Goal: Information Seeking & Learning: Learn about a topic

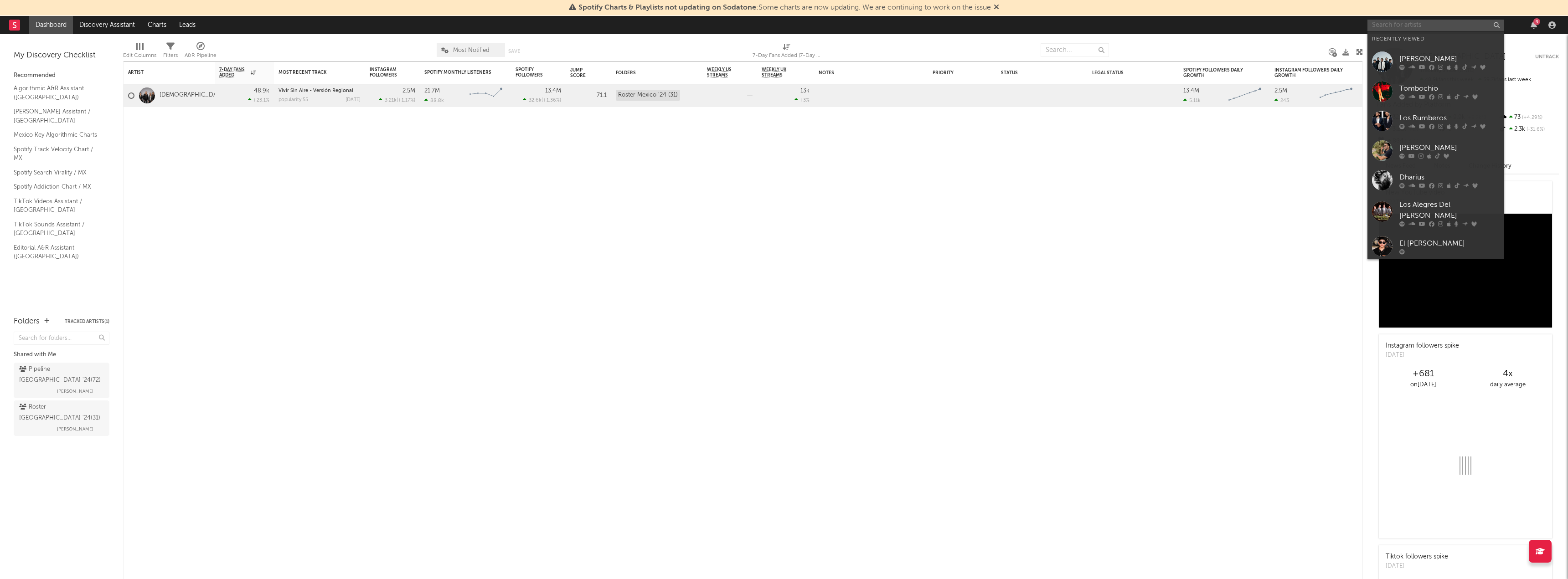
click at [1405, 23] on input "text" at bounding box center [1435, 25] width 137 height 12
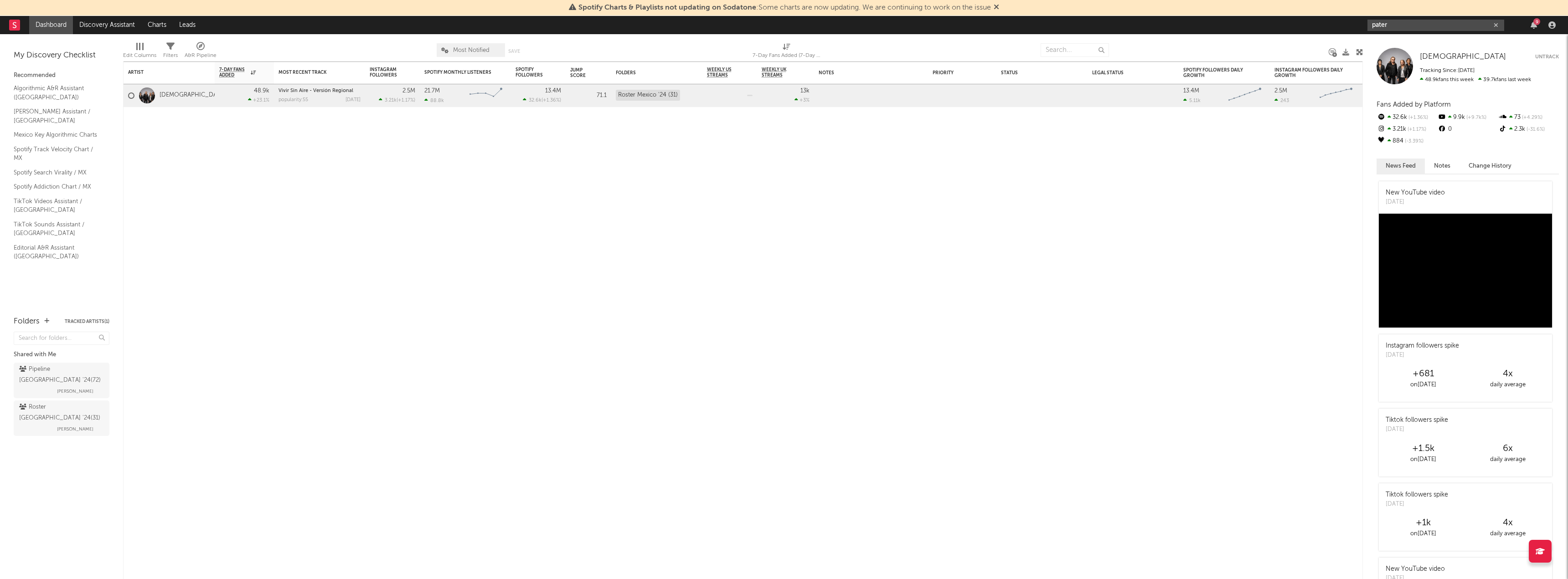
click at [1395, 29] on input "pater" at bounding box center [1435, 25] width 137 height 12
type input "pater"
click at [1498, 24] on icon "button" at bounding box center [1496, 25] width 4 height 6
paste input "[URL][DOMAIN_NAME]"
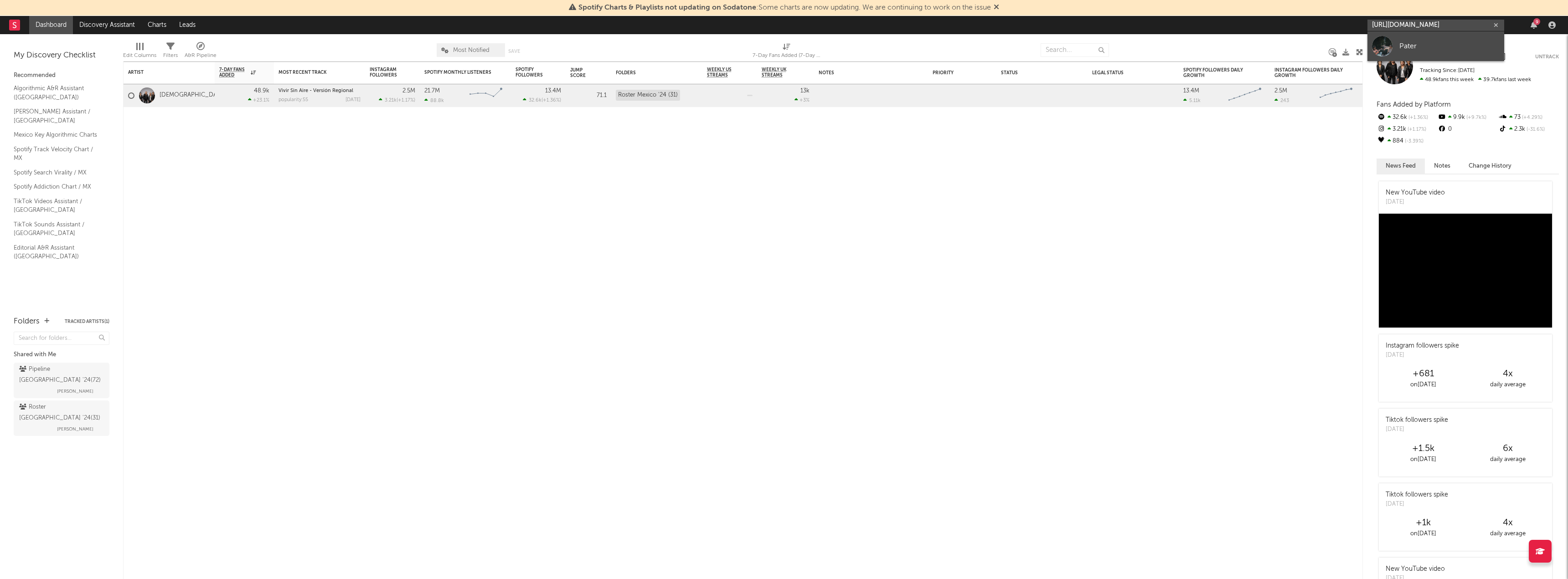
type input "[URL][DOMAIN_NAME]"
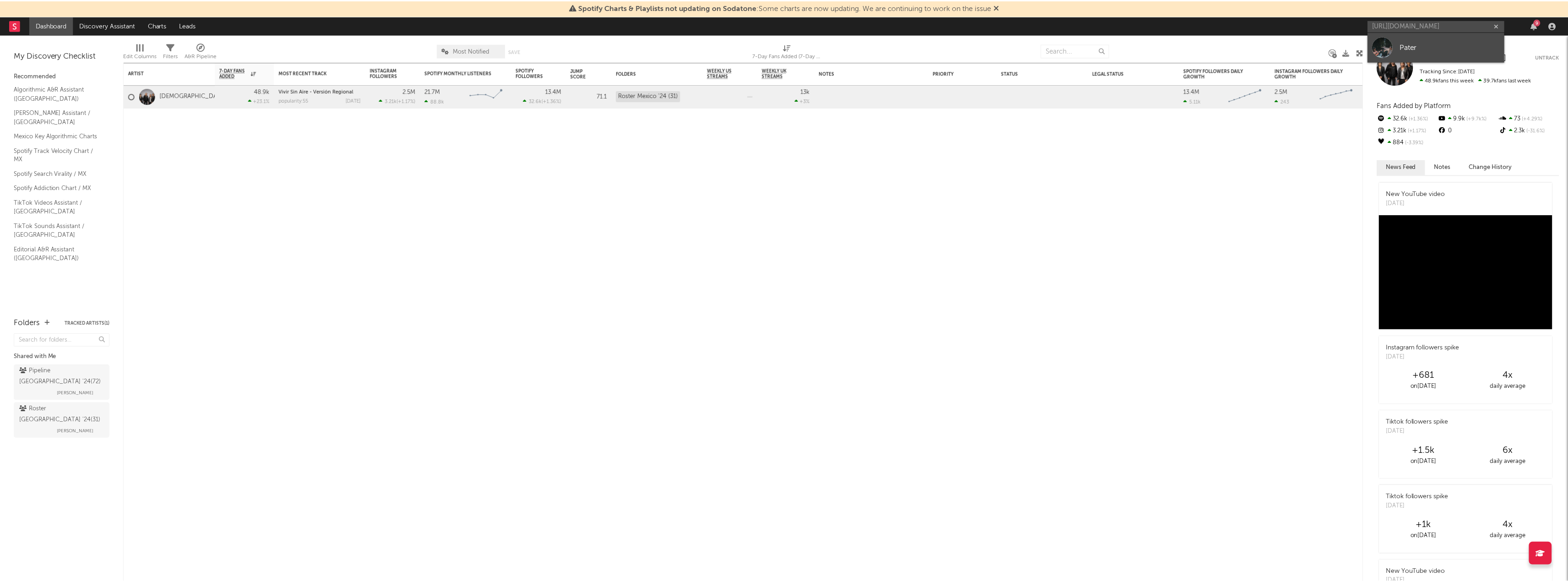
scroll to position [0, 0]
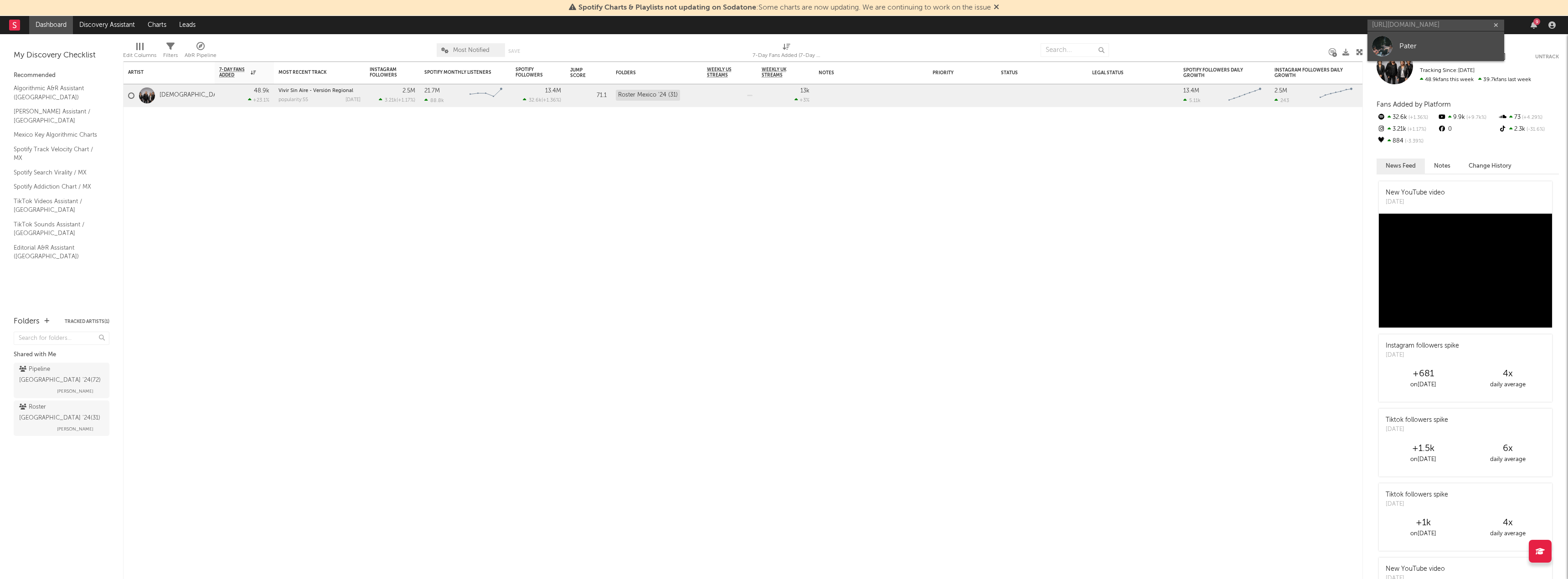
click at [1422, 44] on div "Pater" at bounding box center [1449, 46] width 100 height 11
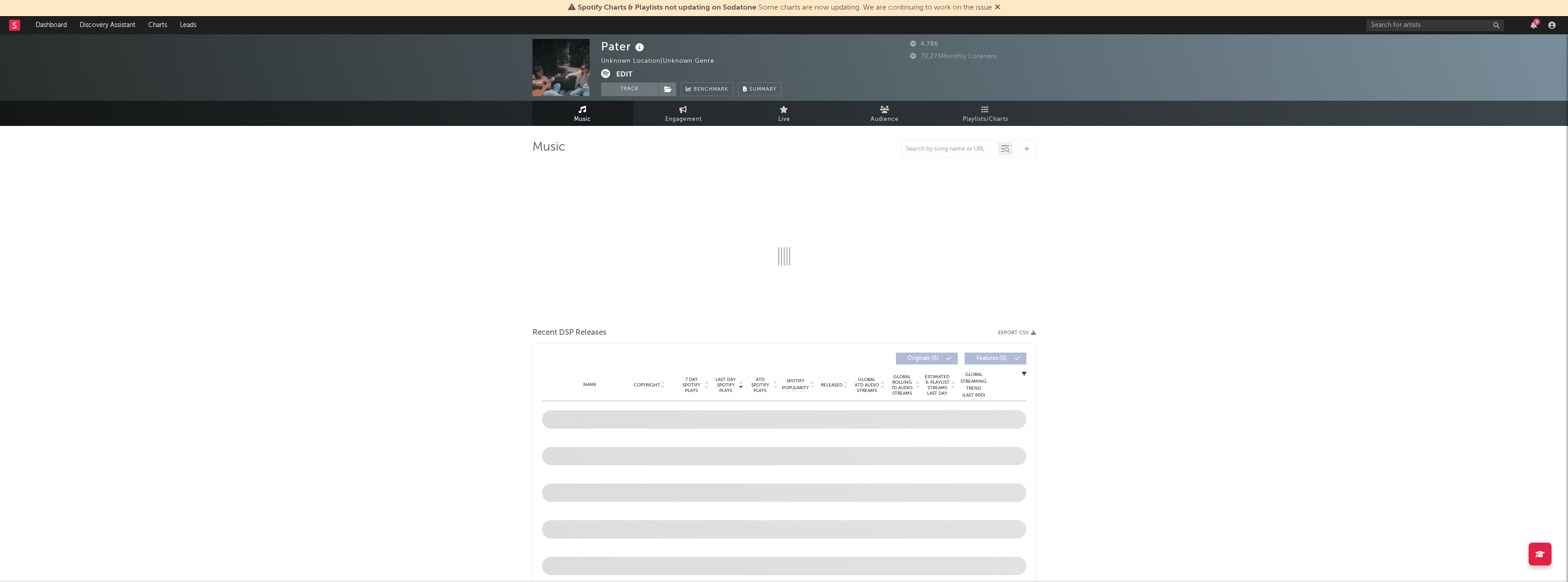
select select "1w"
